Goal: Find specific page/section: Find specific page/section

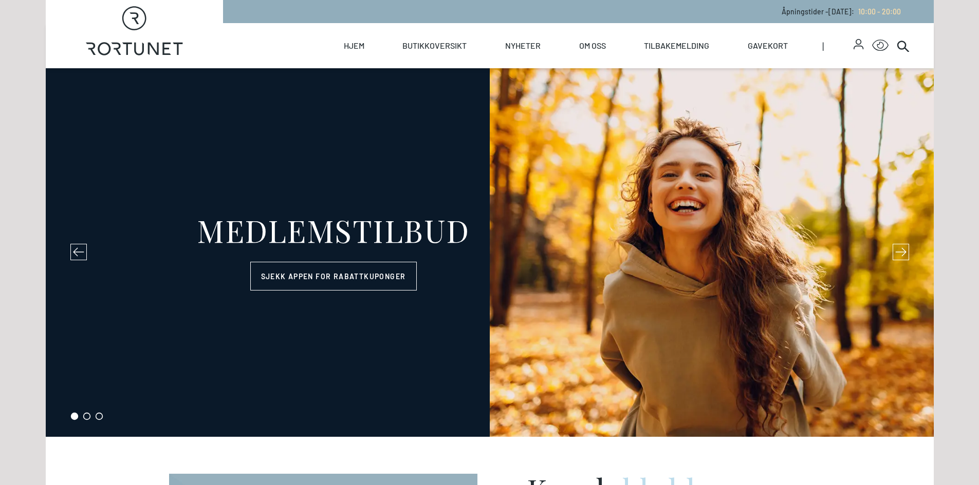
select select "NO"
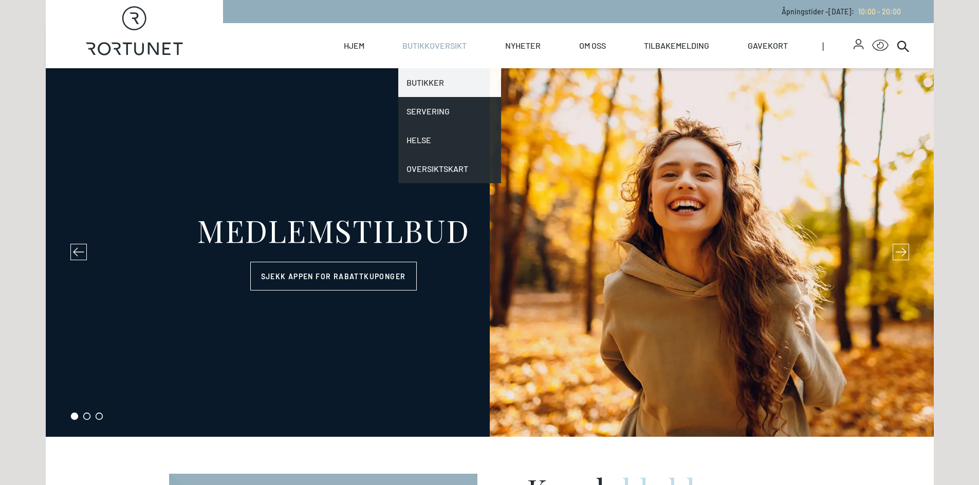
click at [432, 86] on link "Butikker" at bounding box center [449, 82] width 103 height 29
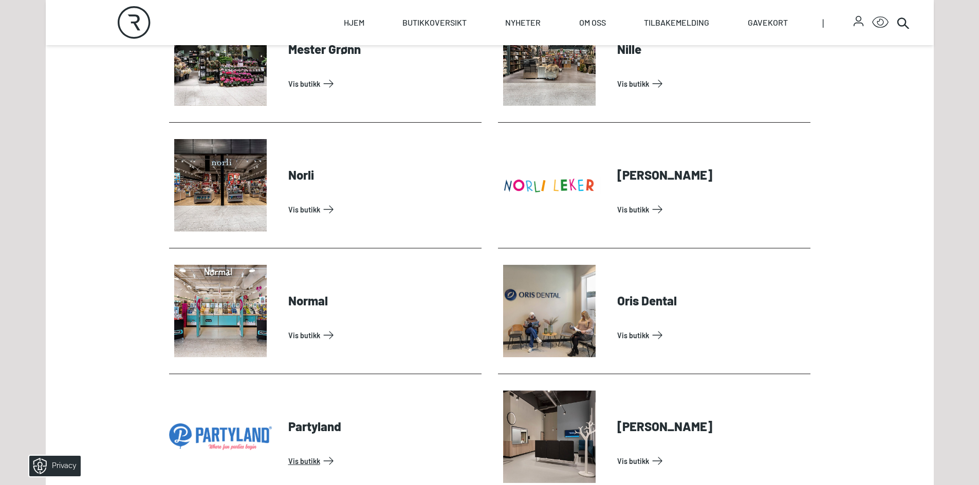
scroll to position [1901, 0]
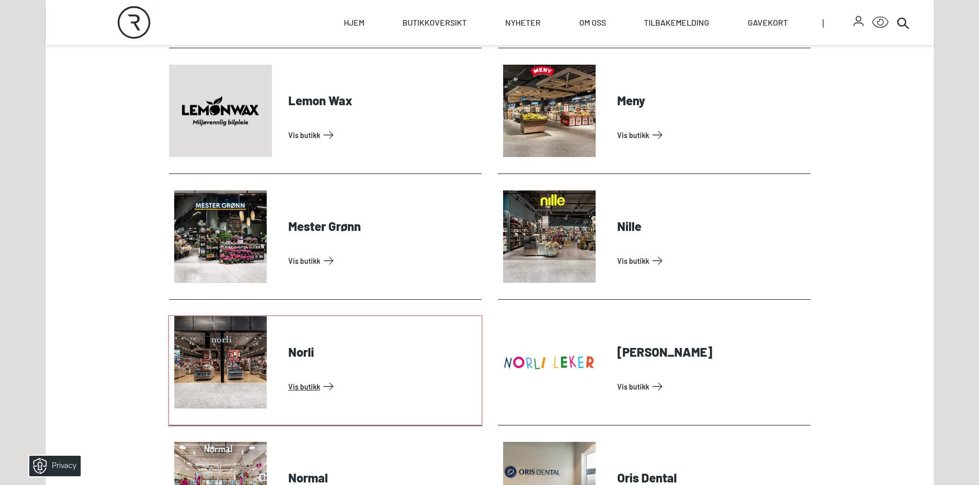
click at [301, 379] on link "Vis butikk" at bounding box center [382, 387] width 189 height 16
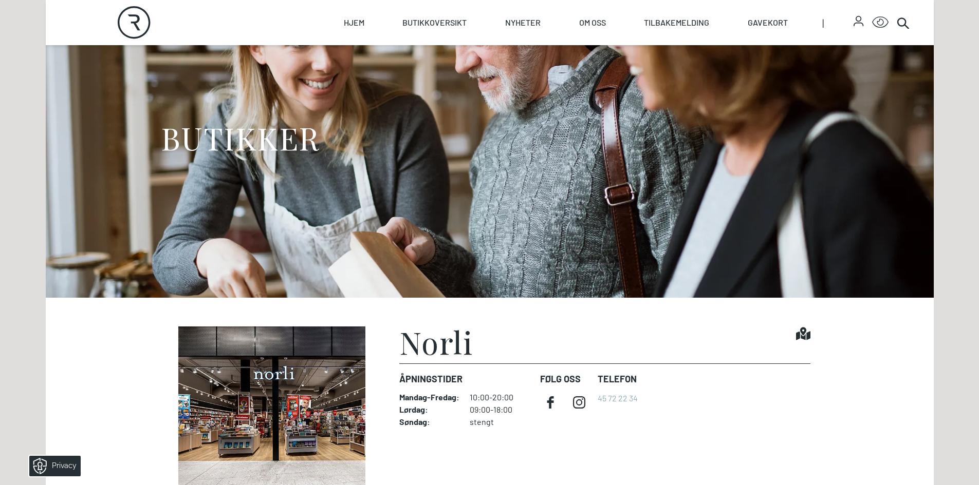
scroll to position [308, 0]
